Goal: Check status: Check status

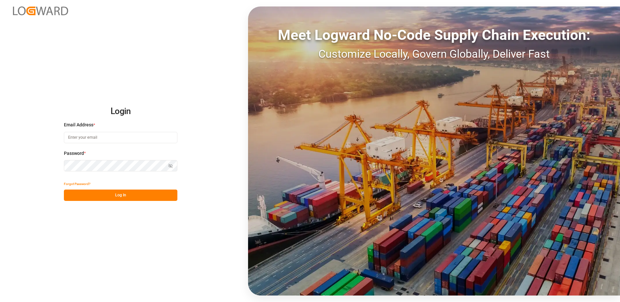
type input "sonja.diener@shiftx.eu"
click at [108, 196] on button "Log In" at bounding box center [120, 195] width 113 height 11
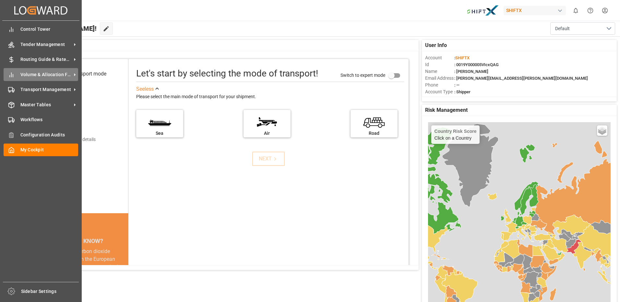
click at [41, 75] on span "Volume & Allocation Forecast" at bounding box center [45, 74] width 51 height 7
click at [46, 88] on span "Transport Management" at bounding box center [45, 89] width 51 height 7
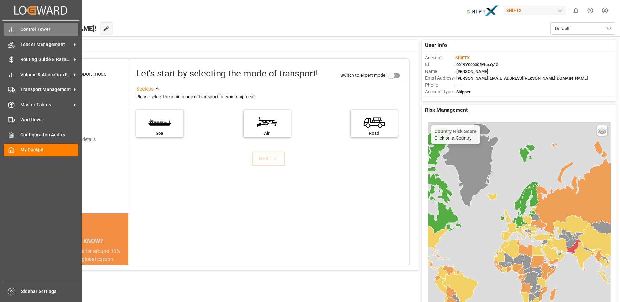
click at [22, 29] on span "Control Tower" at bounding box center [49, 29] width 58 height 7
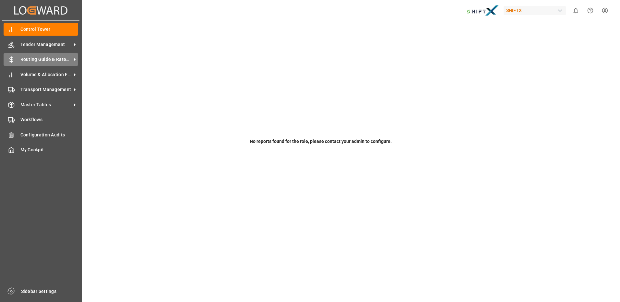
click at [32, 60] on span "Routing Guide & Rates MGMT" at bounding box center [45, 59] width 51 height 7
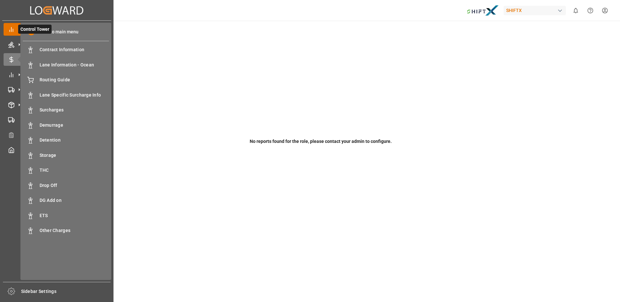
click at [29, 30] on span at bounding box center [31, 32] width 7 height 7
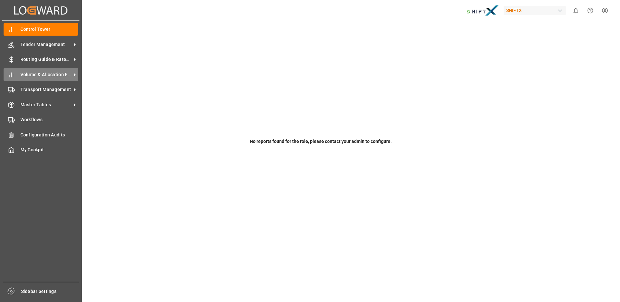
click at [36, 74] on span "Volume & Allocation Forecast" at bounding box center [45, 74] width 51 height 7
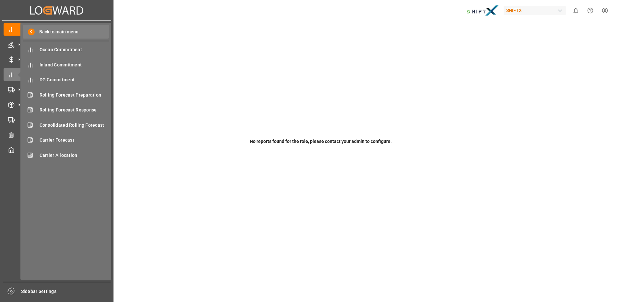
click at [32, 33] on span at bounding box center [31, 32] width 7 height 7
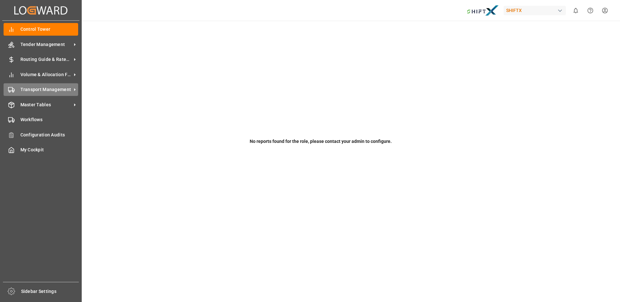
click at [39, 88] on span "Transport Management" at bounding box center [45, 89] width 51 height 7
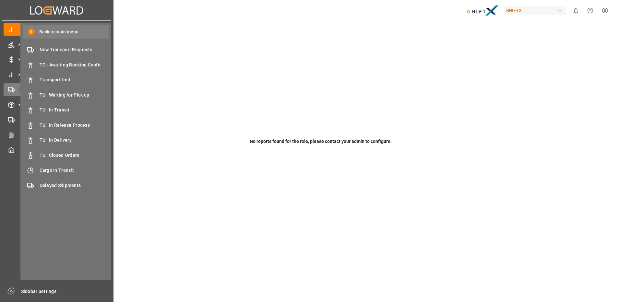
click at [30, 31] on span at bounding box center [31, 32] width 7 height 7
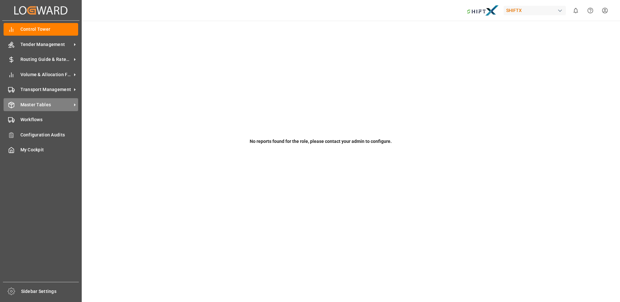
click at [46, 103] on span "Master Tables" at bounding box center [45, 104] width 51 height 7
click at [26, 43] on span "Tender Management" at bounding box center [45, 44] width 51 height 7
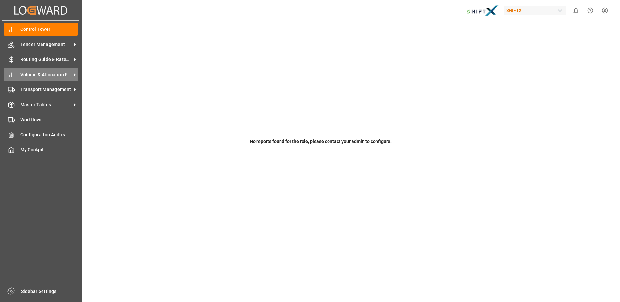
click at [38, 76] on span "Volume & Allocation Forecast" at bounding box center [45, 74] width 51 height 7
click at [33, 88] on span "Transport Management" at bounding box center [45, 89] width 51 height 7
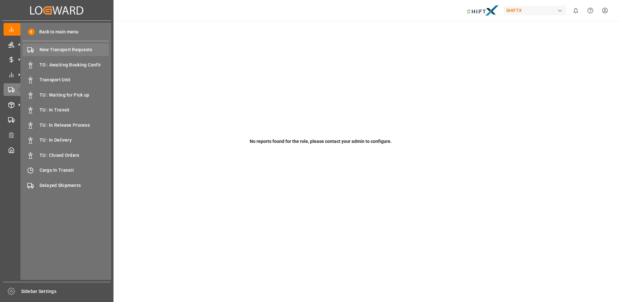
click at [50, 50] on span "New Transport Requests" at bounding box center [75, 49] width 70 height 7
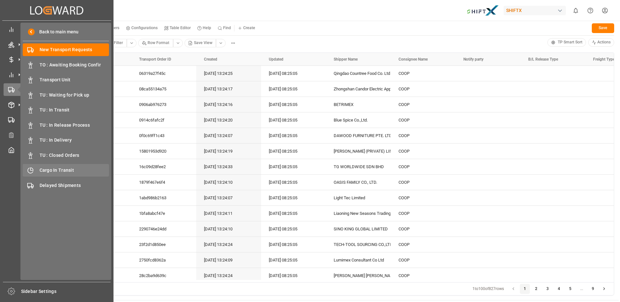
click at [64, 168] on span "Cargo In Transit" at bounding box center [75, 170] width 70 height 7
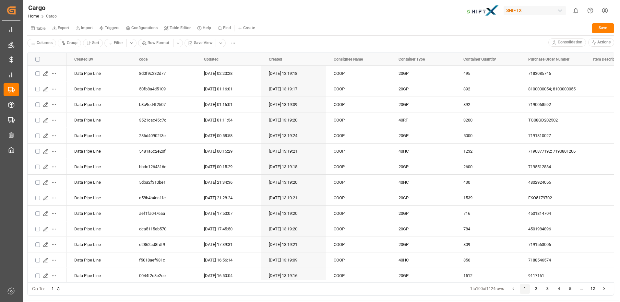
click at [217, 43] on html "Created by potrace 1.15, written by Peter Selinger 2001-2017 Created by potrace…" at bounding box center [310, 151] width 620 height 302
click at [236, 91] on div "BCO View" at bounding box center [240, 90] width 37 height 9
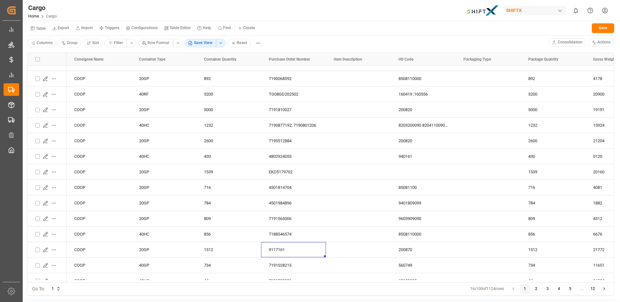
drag, startPoint x: 282, startPoint y: 280, endPoint x: 321, endPoint y: 282, distance: 39.0
click at [321, 282] on div "Consignee Name Container Type Container Quantity COOP" at bounding box center [321, 168] width 586 height 230
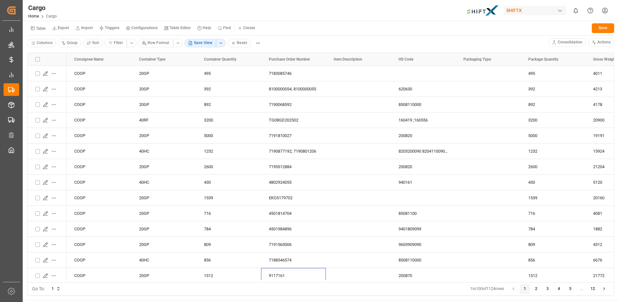
click at [46, 42] on html "Created by potrace 1.15, written by Peter Selinger 2001-2017 Created by potrace…" at bounding box center [310, 151] width 620 height 302
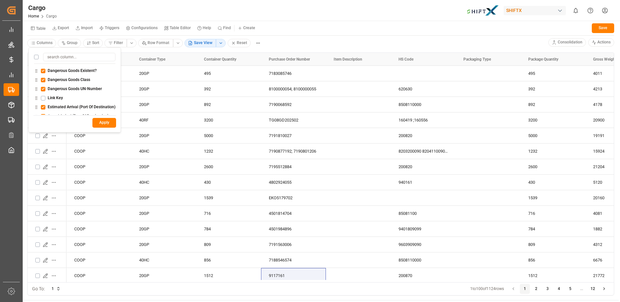
click at [44, 97] on button "Link Key" at bounding box center [43, 98] width 5 height 5
click at [103, 124] on button "Apply" at bounding box center [104, 123] width 24 height 10
click at [107, 123] on button "Apply" at bounding box center [104, 123] width 24 height 10
click at [103, 124] on button "Apply" at bounding box center [104, 123] width 24 height 10
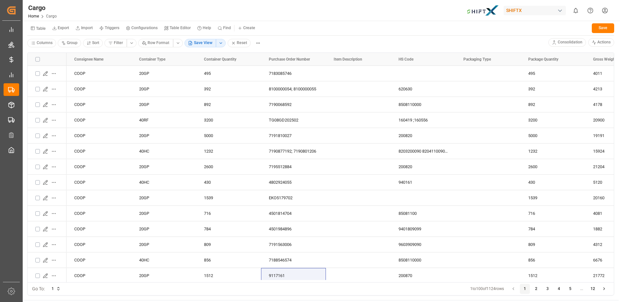
drag, startPoint x: 165, startPoint y: 280, endPoint x: 200, endPoint y: 284, distance: 35.3
click at [200, 284] on html "Created by potrace 1.15, written by Peter Selinger 2001-2017 Created by potrace…" at bounding box center [310, 151] width 620 height 302
click at [143, 73] on div "20GP" at bounding box center [163, 73] width 49 height 15
click at [85, 74] on div "COOP" at bounding box center [98, 73] width 65 height 15
click at [80, 74] on div "COOP" at bounding box center [98, 73] width 65 height 15
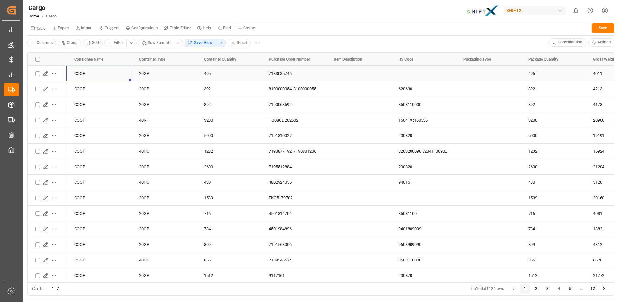
click at [80, 74] on div "COOP" at bounding box center [98, 73] width 65 height 15
click at [322, 29] on div "Table Export Import Triggers Configurations Table Editor Help Find Create Save" at bounding box center [320, 28] width 587 height 13
click at [47, 74] on icon "Press SPACE to select this row." at bounding box center [45, 73] width 5 height 5
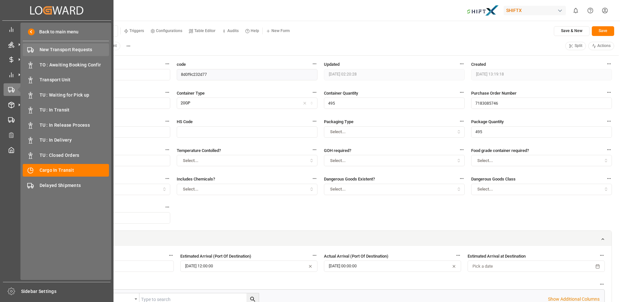
click at [55, 49] on span "New Transport Requests" at bounding box center [75, 49] width 70 height 7
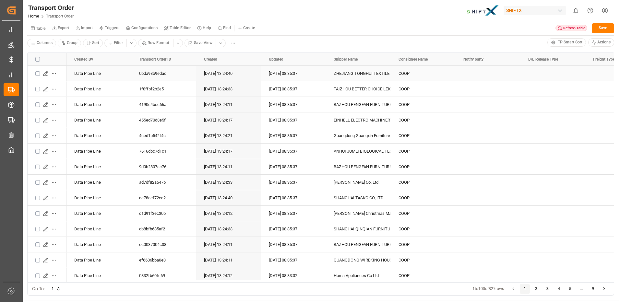
click at [43, 75] on icon "Press SPACE to select this row." at bounding box center [45, 73] width 4 height 4
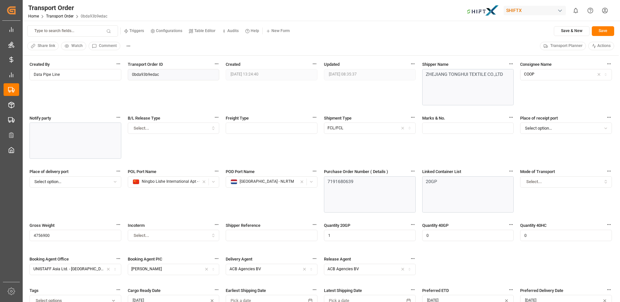
click at [559, 42] on button "Transport Planner" at bounding box center [563, 46] width 46 height 8
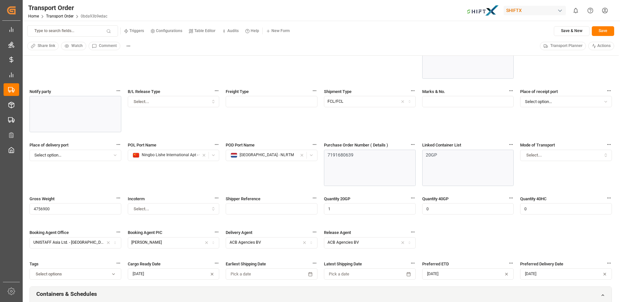
scroll to position [65, 0]
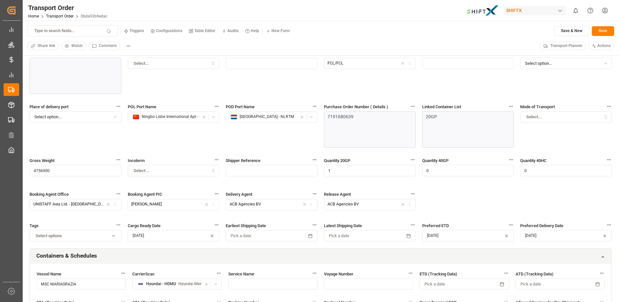
click at [557, 46] on span "Transport Planner" at bounding box center [566, 46] width 32 height 6
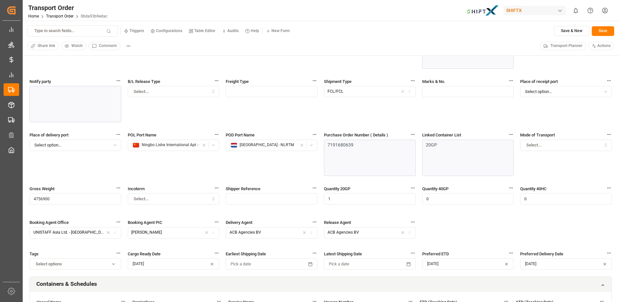
scroll to position [0, 0]
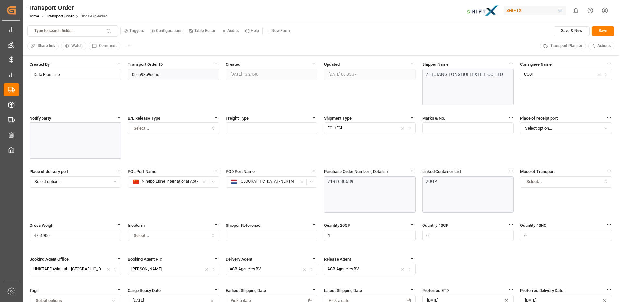
click at [128, 46] on html "Created by potrace 1.15, written by Peter Selinger 2001-2017 Created by potrace…" at bounding box center [310, 151] width 620 height 302
click at [191, 46] on html "Created by potrace 1.15, written by Peter Selinger 2001-2017 Created by potrace…" at bounding box center [310, 151] width 620 height 302
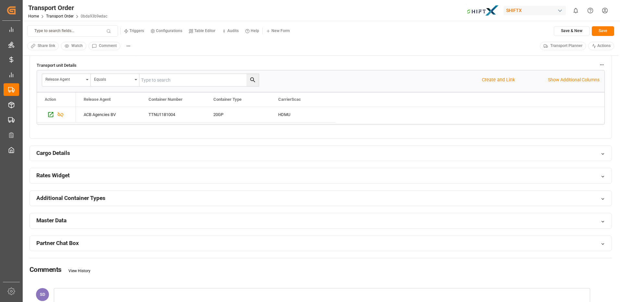
scroll to position [254, 0]
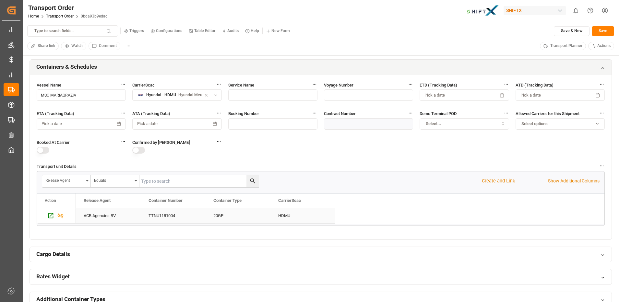
click at [162, 215] on div "TTNU1181004" at bounding box center [173, 215] width 65 height 15
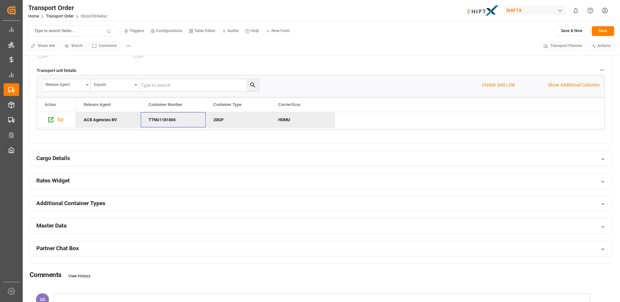
scroll to position [351, 0]
click at [602, 157] on icon at bounding box center [602, 158] width 5 height 5
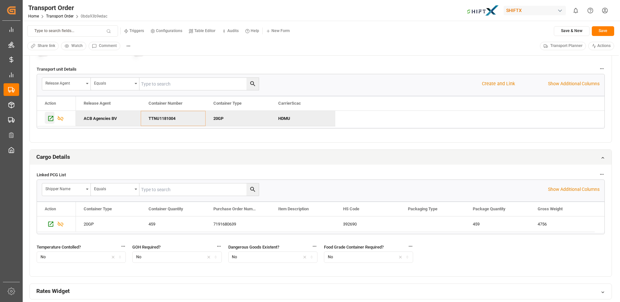
click at [50, 117] on icon "Press SPACE to deselect this row." at bounding box center [50, 118] width 7 height 7
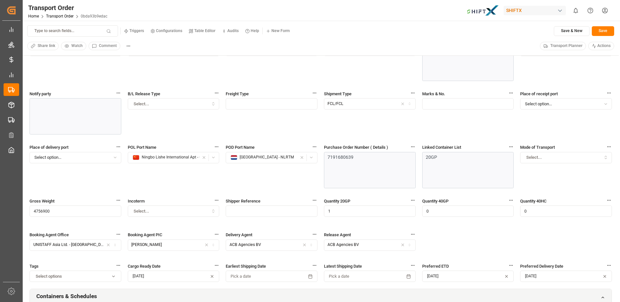
scroll to position [0, 0]
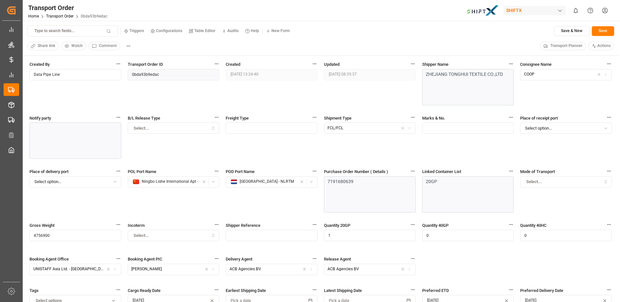
click at [240, 93] on div "Created 17.09.2025 13:24:40" at bounding box center [272, 86] width 92 height 51
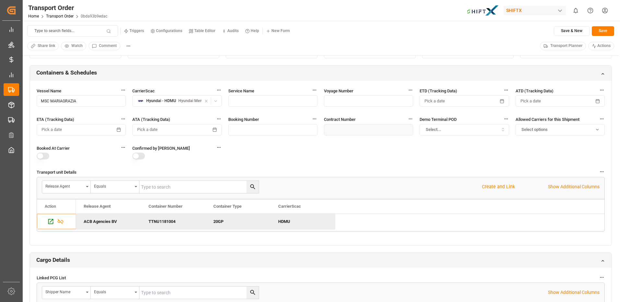
scroll to position [259, 0]
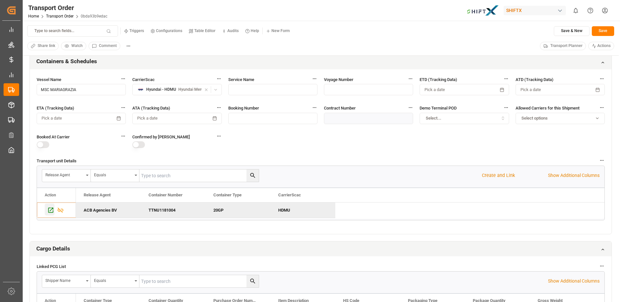
click at [48, 210] on icon "Press SPACE to deselect this row." at bounding box center [50, 210] width 7 height 7
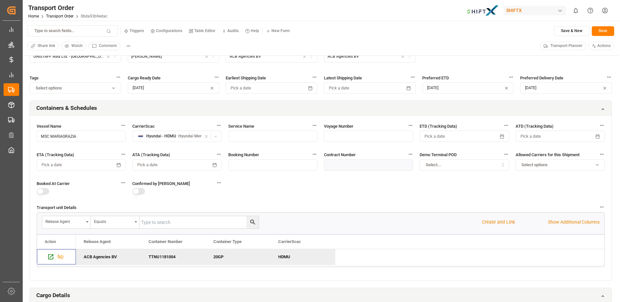
scroll to position [227, 0]
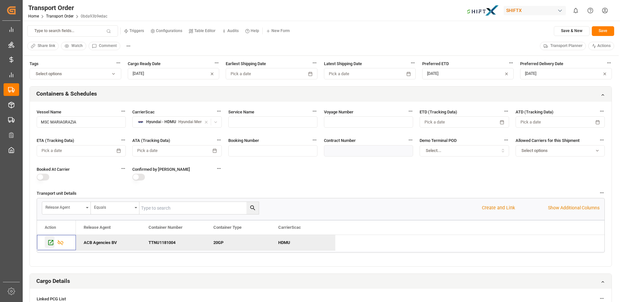
click at [50, 243] on icon "Press SPACE to deselect this row." at bounding box center [50, 242] width 5 height 5
click at [49, 242] on icon "Press SPACE to deselect this row." at bounding box center [50, 242] width 5 height 5
click at [46, 177] on button "button" at bounding box center [43, 177] width 13 height 7
click at [142, 177] on button "button" at bounding box center [138, 177] width 13 height 7
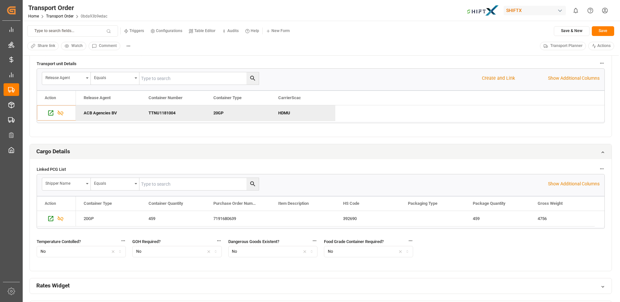
scroll to position [195, 0]
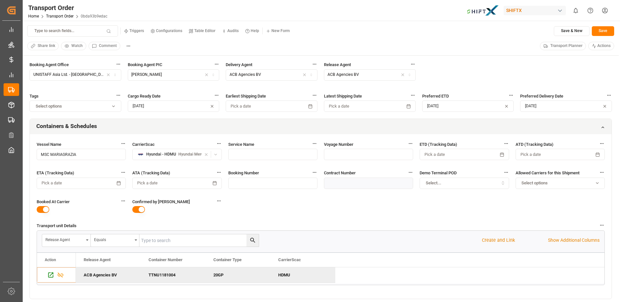
click at [136, 209] on button "button" at bounding box center [138, 209] width 13 height 7
click at [40, 208] on button "button" at bounding box center [43, 209] width 13 height 7
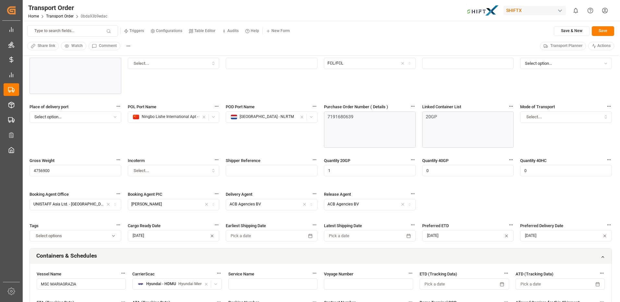
scroll to position [0, 0]
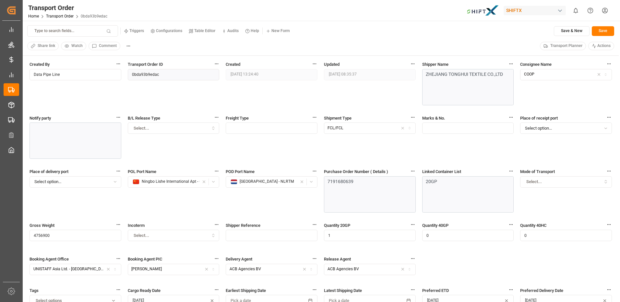
click at [247, 130] on input "text" at bounding box center [272, 128] width 92 height 11
click at [246, 129] on input "text" at bounding box center [272, 128] width 92 height 11
click at [174, 128] on div "Select..." at bounding box center [173, 128] width 89 height 6
click at [235, 128] on input "text" at bounding box center [272, 128] width 92 height 11
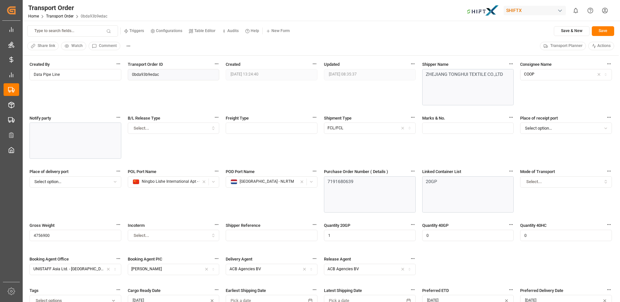
click at [232, 131] on input "text" at bounding box center [272, 128] width 92 height 11
drag, startPoint x: 234, startPoint y: 130, endPoint x: 238, endPoint y: 130, distance: 3.9
click at [234, 130] on input "text" at bounding box center [272, 128] width 92 height 11
click at [238, 130] on input "text" at bounding box center [272, 128] width 92 height 11
click at [241, 130] on input "text" at bounding box center [272, 128] width 92 height 11
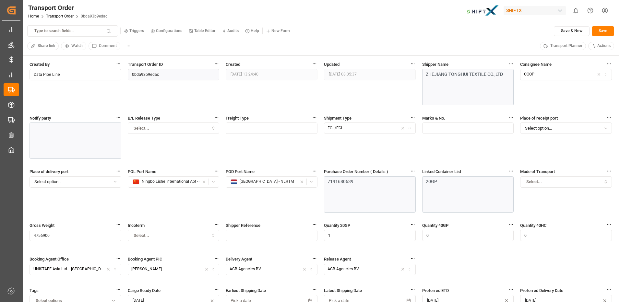
click at [241, 127] on input "text" at bounding box center [272, 128] width 92 height 11
click at [250, 147] on div "Freight Type" at bounding box center [272, 140] width 92 height 51
click at [233, 126] on input "text" at bounding box center [272, 128] width 92 height 11
click at [240, 140] on div "Freight Type" at bounding box center [272, 128] width 92 height 26
click at [235, 123] on input "text" at bounding box center [272, 128] width 92 height 11
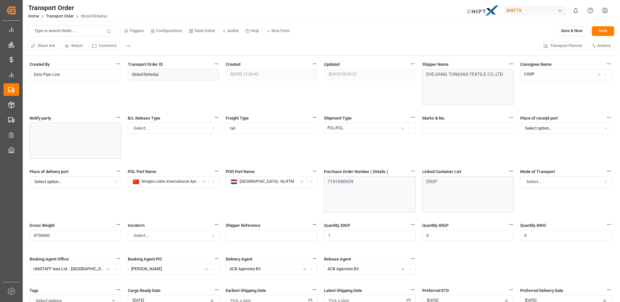
type input "rail"
click at [250, 151] on div "Freight Type rail" at bounding box center [272, 140] width 92 height 51
drag, startPoint x: 241, startPoint y: 130, endPoint x: 209, endPoint y: 126, distance: 31.4
click at [209, 126] on div "Created By Data Pipe Line Transport Order ID 0bda93b9edac Created 17.09.2025 13…" at bounding box center [320, 187] width 582 height 252
click at [248, 145] on div "Freight Type" at bounding box center [272, 140] width 92 height 51
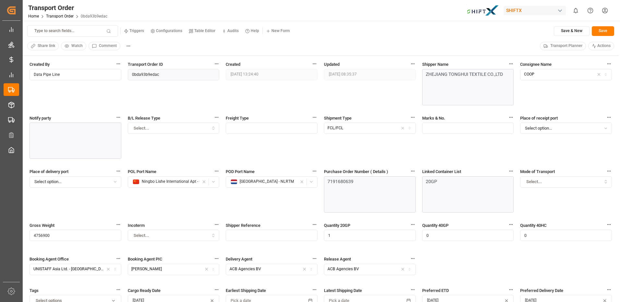
click at [203, 128] on div "Select..." at bounding box center [173, 128] width 89 height 6
click at [244, 162] on div "Freight Type" at bounding box center [272, 140] width 92 height 51
click at [536, 126] on span "Select option..." at bounding box center [538, 128] width 27 height 6
click at [536, 127] on span "Select option..." at bounding box center [538, 128] width 27 height 6
click at [528, 181] on span "Select..." at bounding box center [534, 182] width 16 height 6
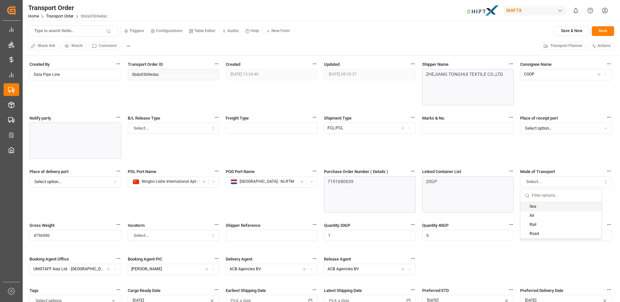
click at [515, 149] on div "Created By Data Pipe Line Transport Order ID 0bda93b9edac Created 17.09.2025 13…" at bounding box center [320, 187] width 582 height 252
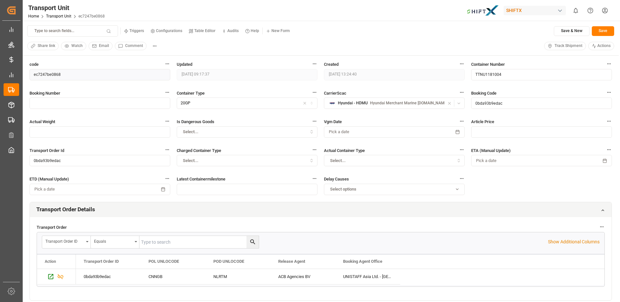
click at [98, 46] on button "Email" at bounding box center [100, 46] width 24 height 8
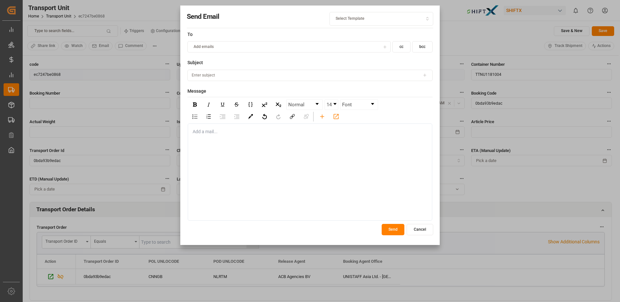
click at [420, 228] on button "Cancel" at bounding box center [420, 229] width 27 height 11
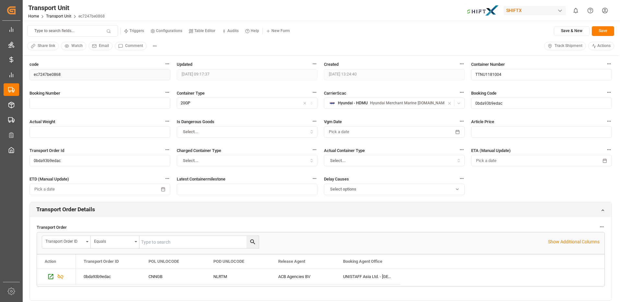
click at [41, 46] on span "Share link" at bounding box center [47, 46] width 18 height 6
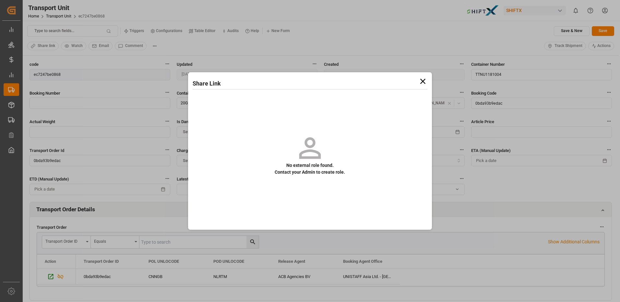
click at [425, 81] on icon at bounding box center [422, 81] width 9 height 9
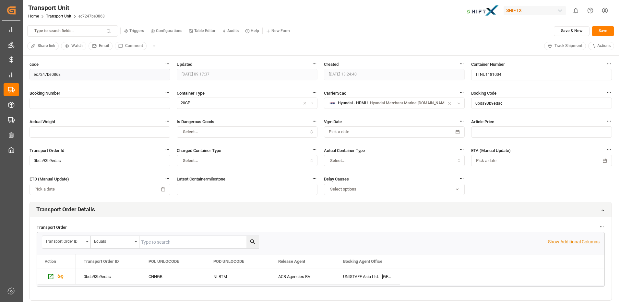
click at [103, 44] on span "Email" at bounding box center [104, 46] width 10 height 6
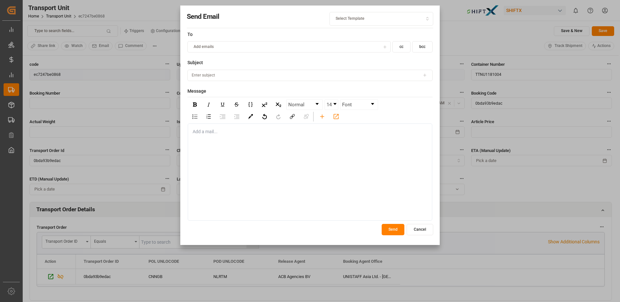
click at [209, 46] on span "Add emails" at bounding box center [204, 47] width 20 height 6
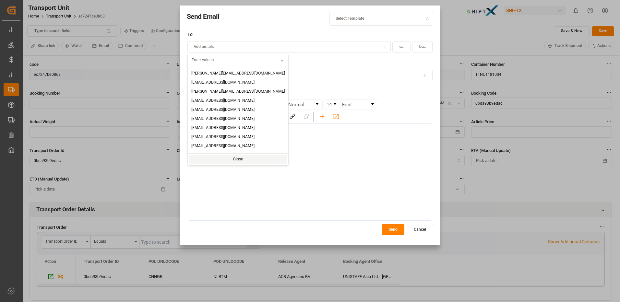
click at [237, 20] on div "Send Email Select Template" at bounding box center [310, 19] width 246 height 14
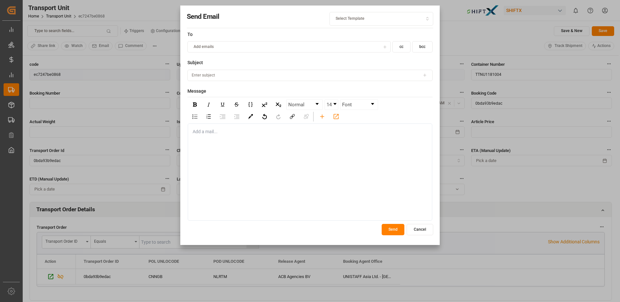
click at [418, 229] on button "Cancel" at bounding box center [420, 229] width 27 height 11
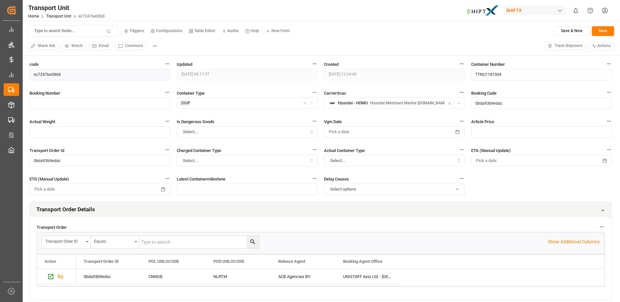
click at [99, 47] on span "Email" at bounding box center [104, 46] width 10 height 6
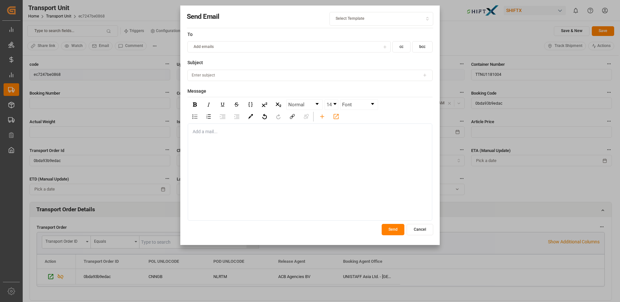
click at [200, 46] on span "Add emails" at bounding box center [204, 47] width 20 height 6
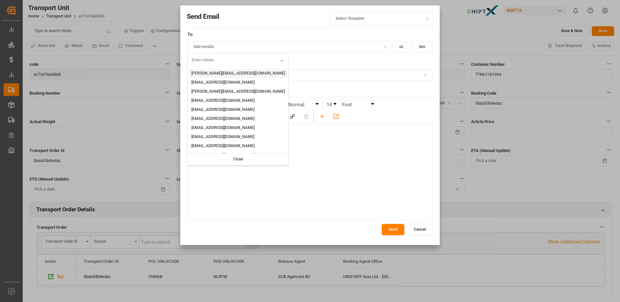
click at [199, 37] on label "To" at bounding box center [309, 34] width 245 height 7
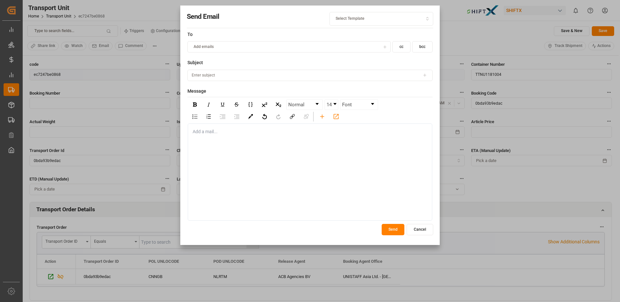
click at [200, 46] on span "Add emails" at bounding box center [204, 47] width 20 height 6
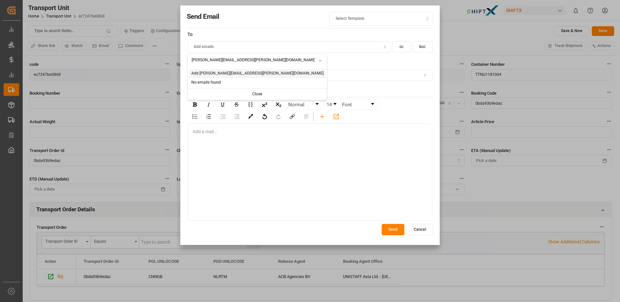
type input "sonja.diener@shiftx.eu"
click at [208, 75] on span "Add sonja.diener@shiftx.eu" at bounding box center [257, 74] width 132 height 6
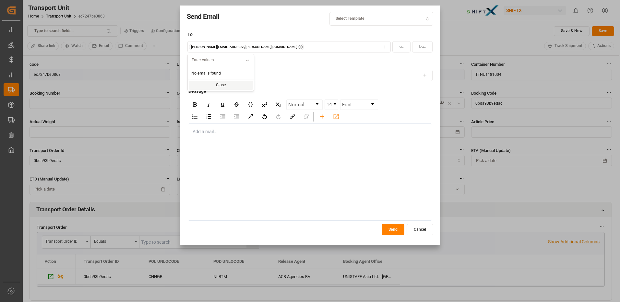
click at [201, 151] on div "Add a mail..." at bounding box center [310, 172] width 244 height 97
click at [388, 228] on button "Send" at bounding box center [393, 229] width 23 height 11
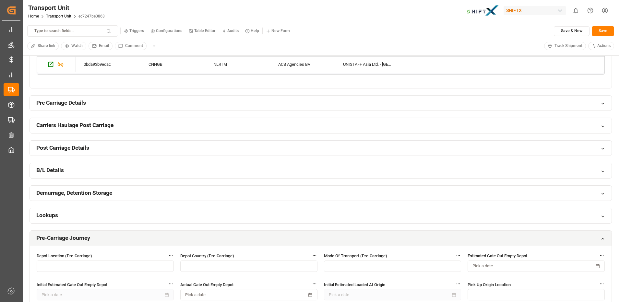
scroll to position [227, 0]
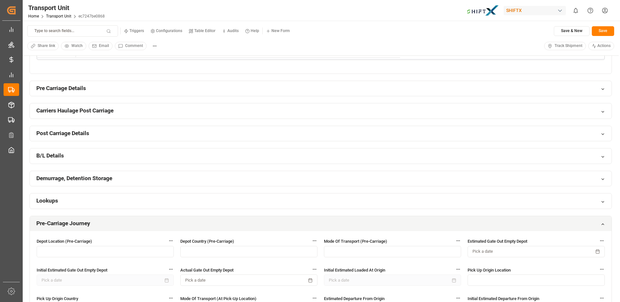
click at [601, 179] on icon at bounding box center [602, 179] width 5 height 5
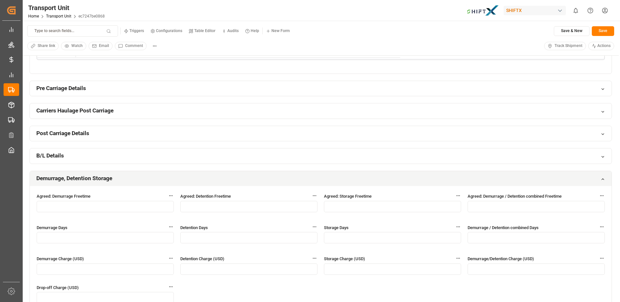
click at [601, 179] on icon at bounding box center [602, 179] width 5 height 5
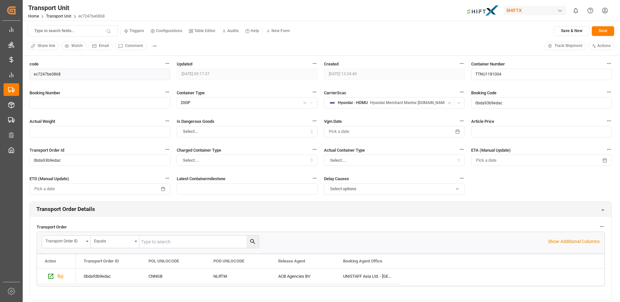
scroll to position [0, 0]
click at [551, 46] on icon at bounding box center [549, 46] width 3 height 4
click at [553, 44] on button "Track Shipment" at bounding box center [565, 46] width 42 height 8
click at [562, 46] on span "Track Shipment" at bounding box center [568, 46] width 28 height 6
click at [558, 44] on span "Track Shipment" at bounding box center [568, 46] width 28 height 6
